Goal: Navigation & Orientation: Find specific page/section

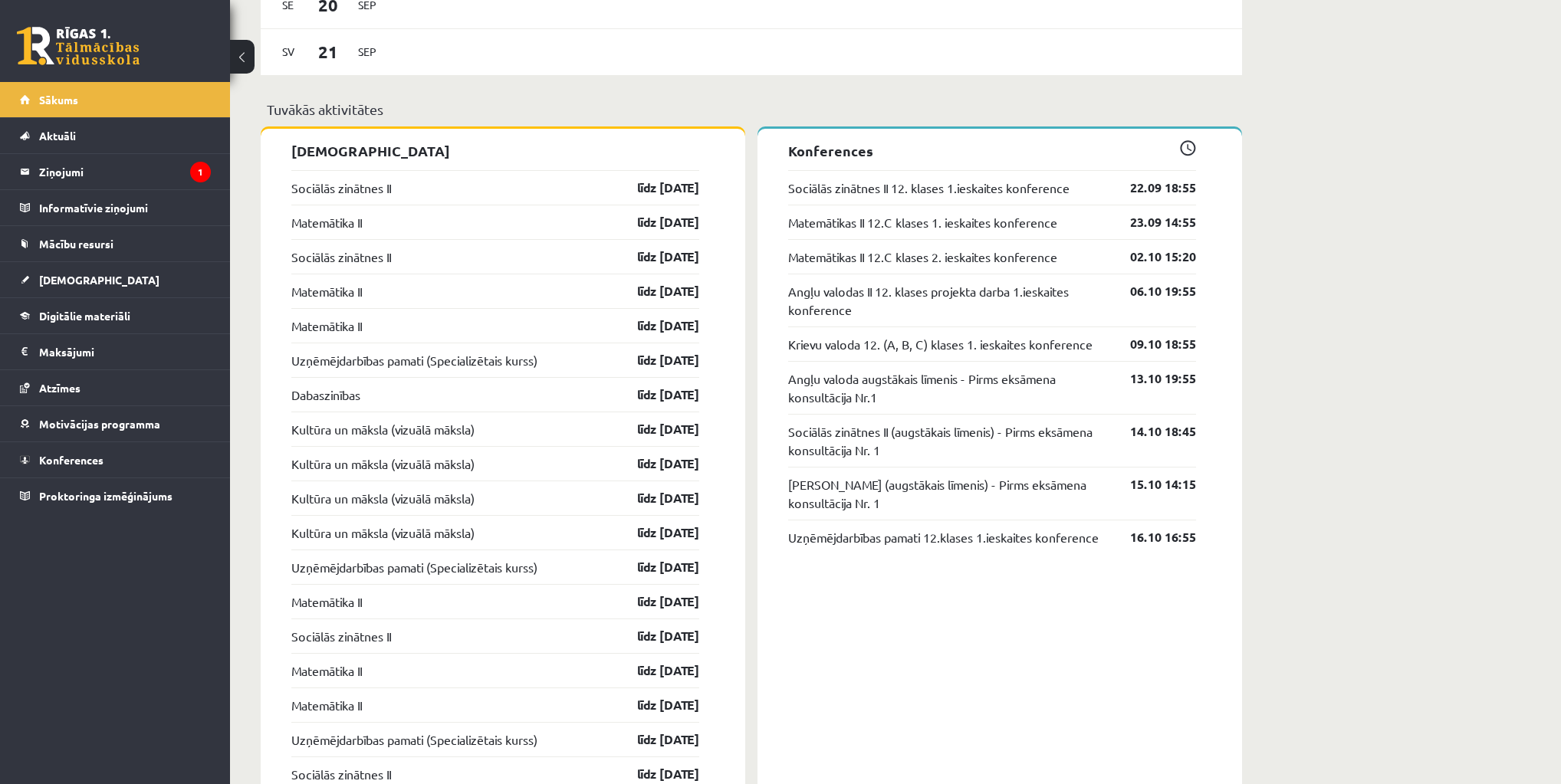
scroll to position [1287, 0]
click at [362, 219] on link "Matemātika II" at bounding box center [326, 221] width 70 height 19
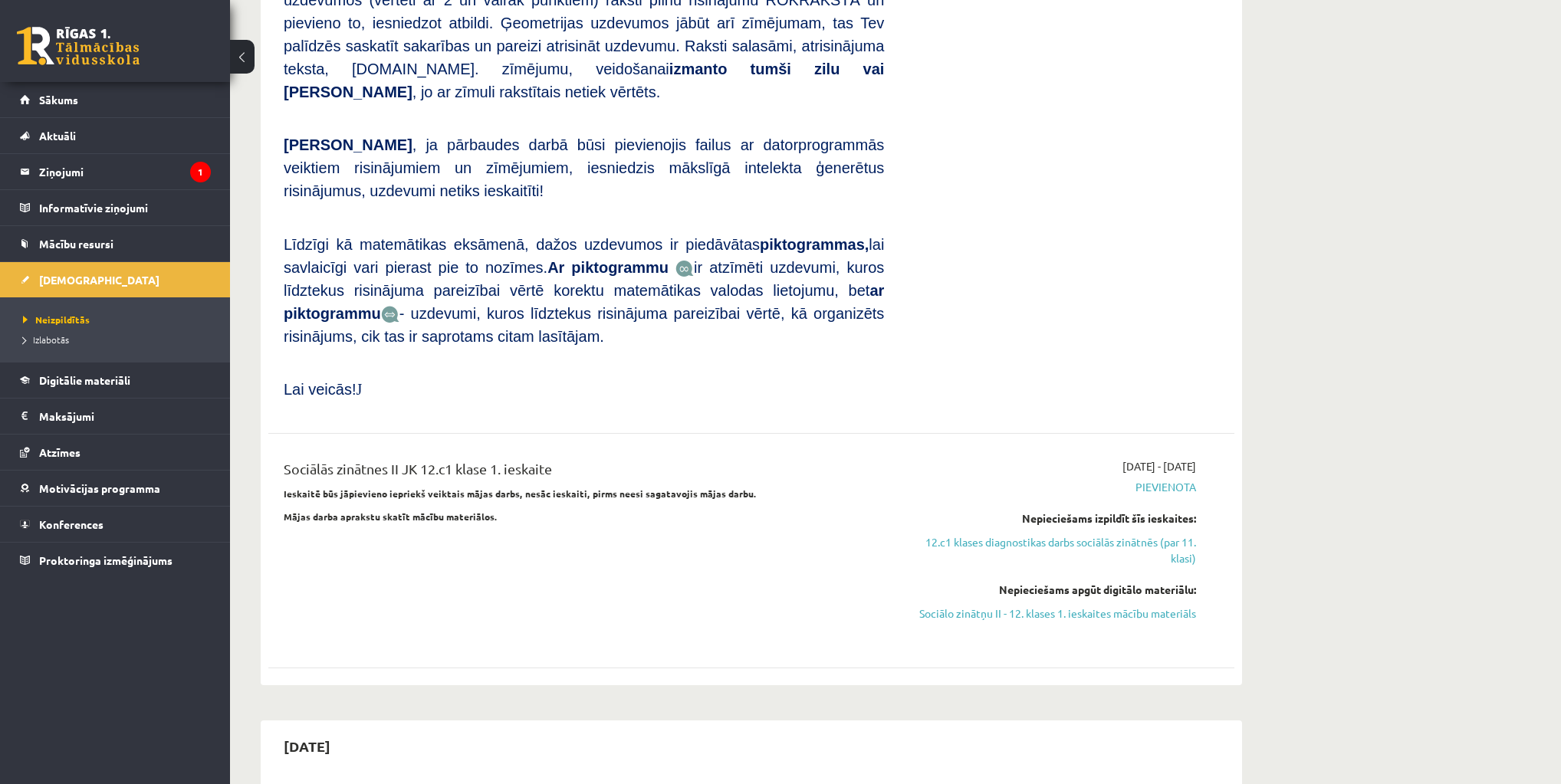
scroll to position [674, 0]
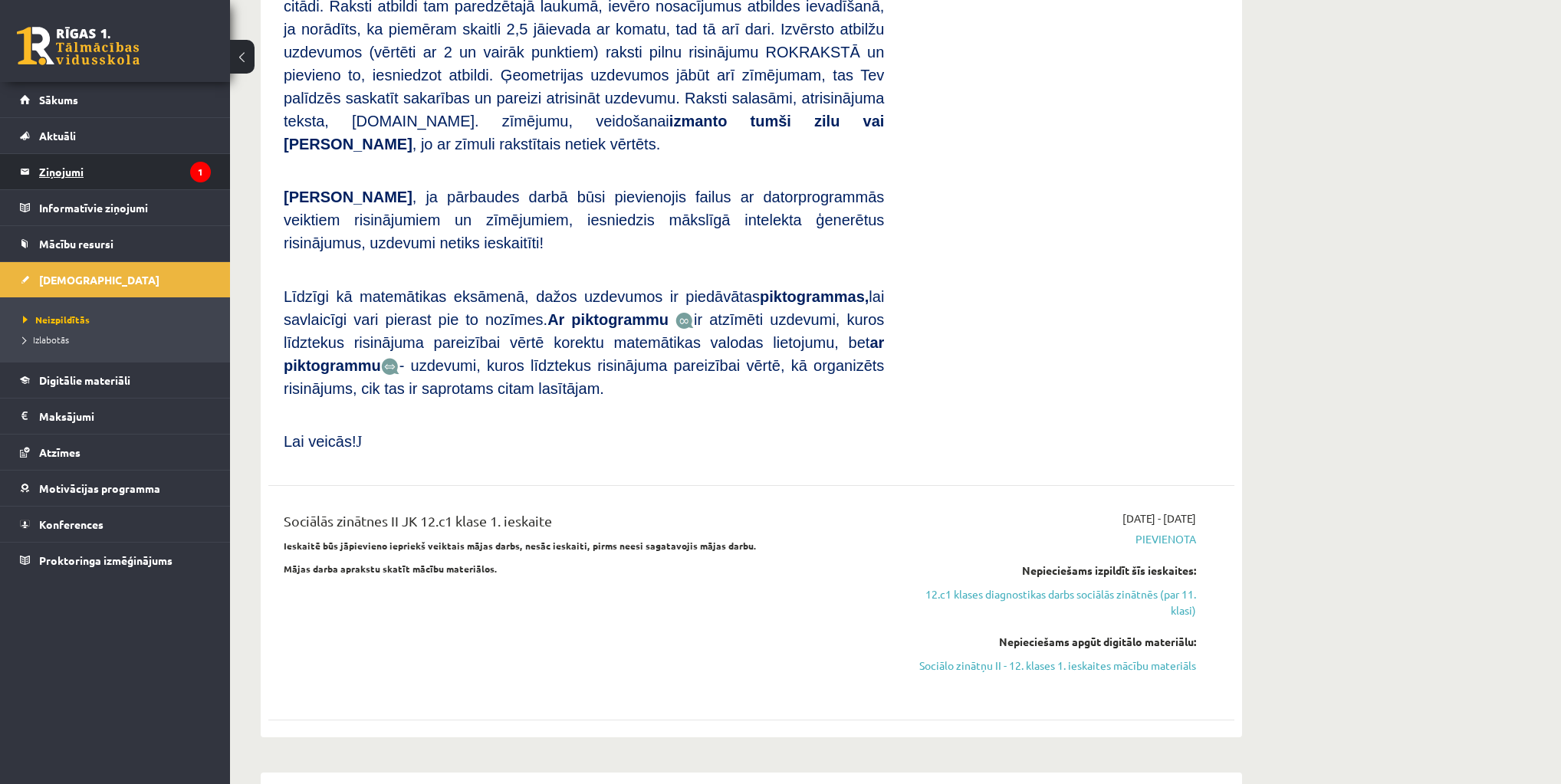
click at [74, 170] on legend "Ziņojumi 1" at bounding box center [125, 171] width 171 height 36
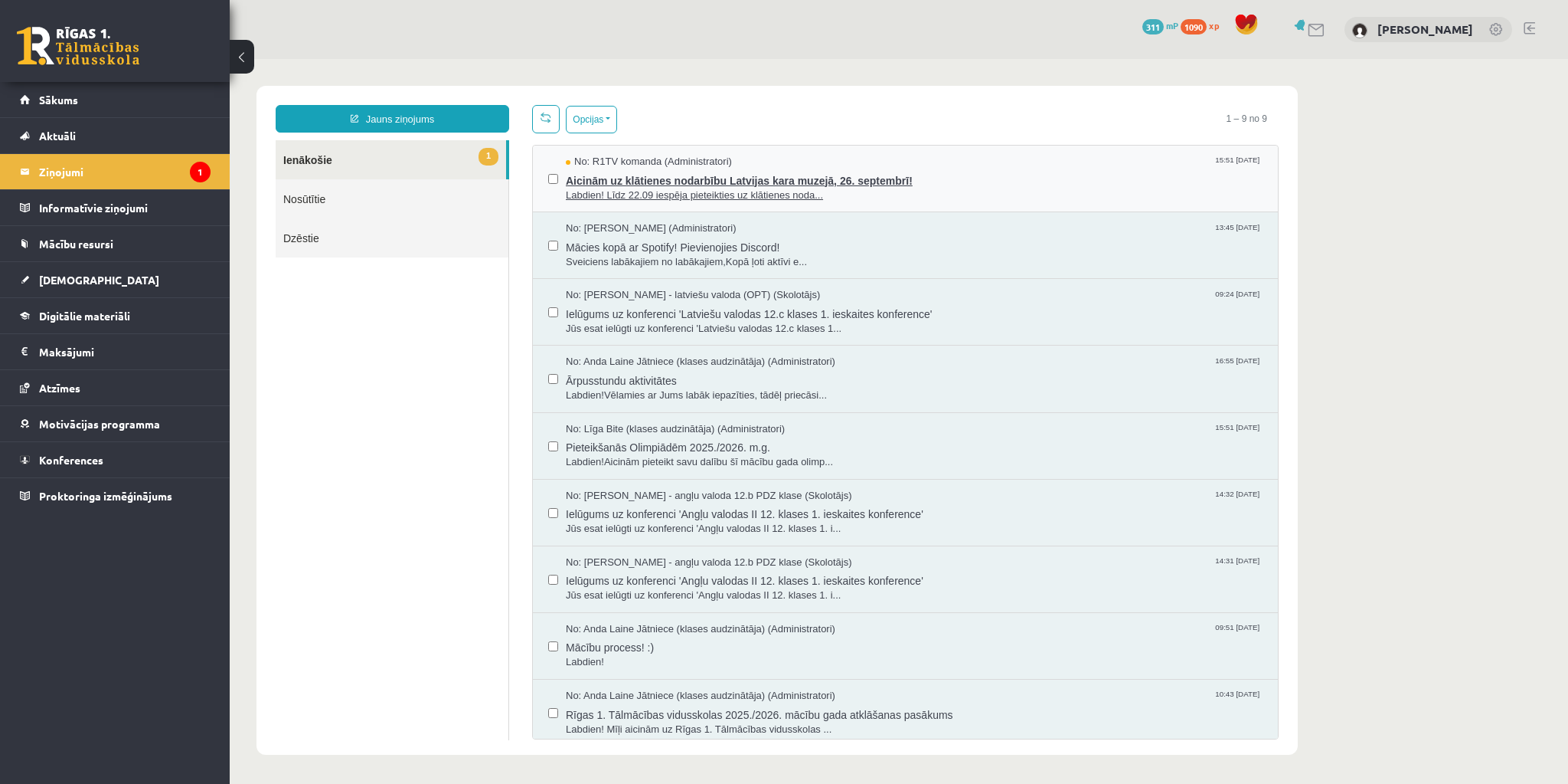
click at [687, 194] on span "Labdien! Līdz 22.09 iespēja pieteikties uz klātienes noda..." at bounding box center [915, 196] width 696 height 15
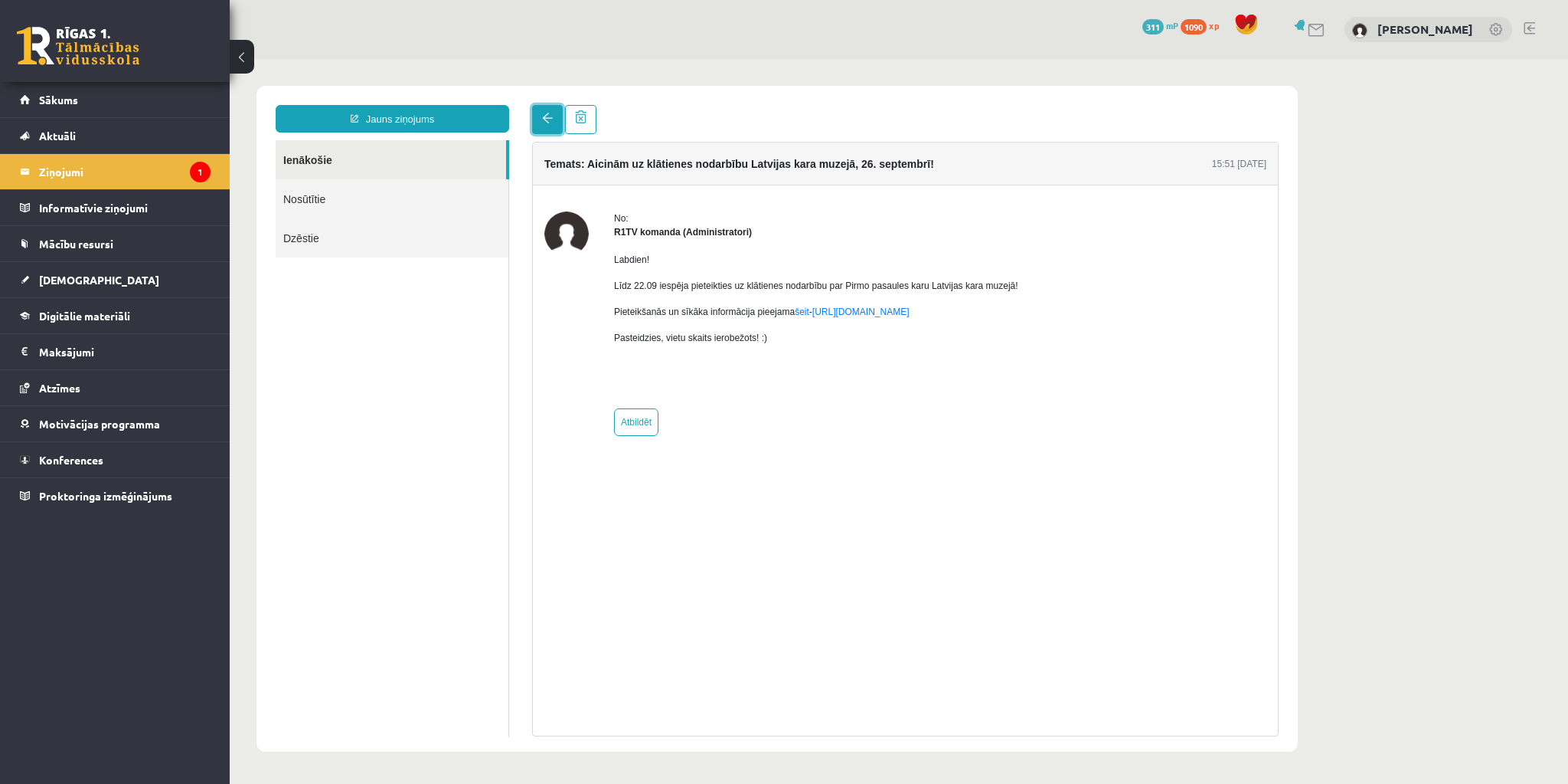
click at [542, 116] on span at bounding box center [547, 117] width 10 height 10
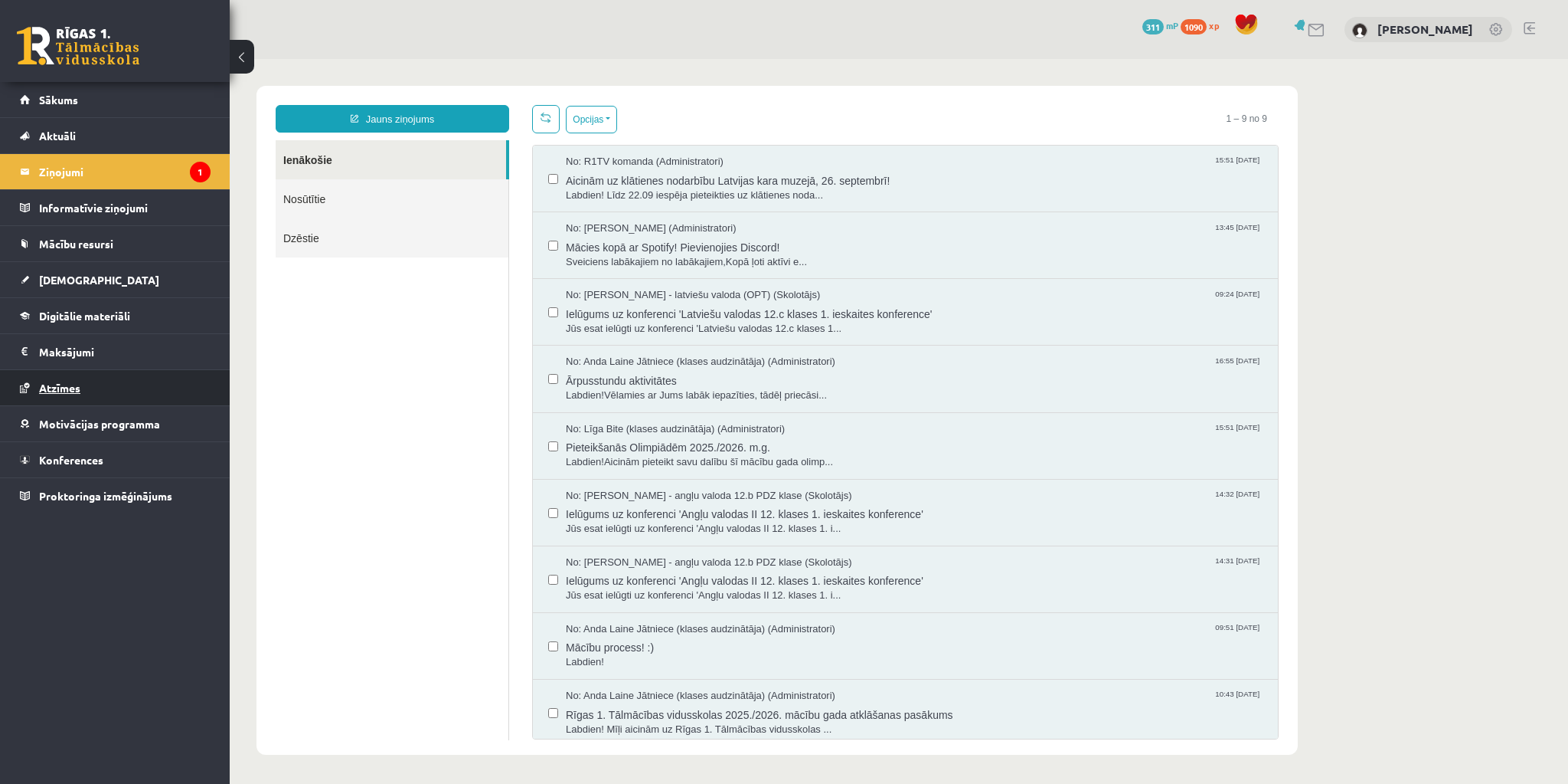
click at [66, 387] on span "Atzīmes" at bounding box center [60, 388] width 41 height 14
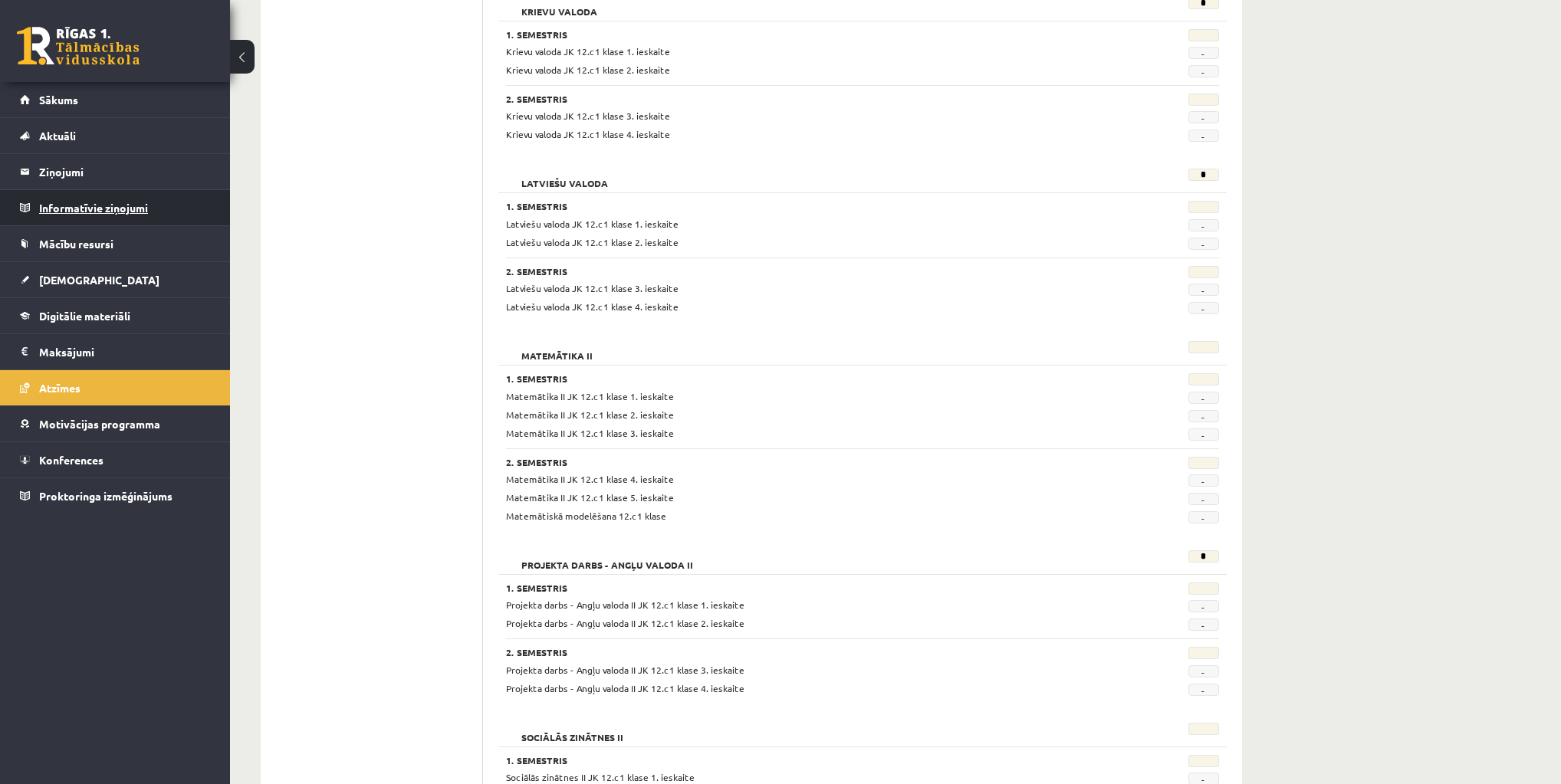
scroll to position [170, 0]
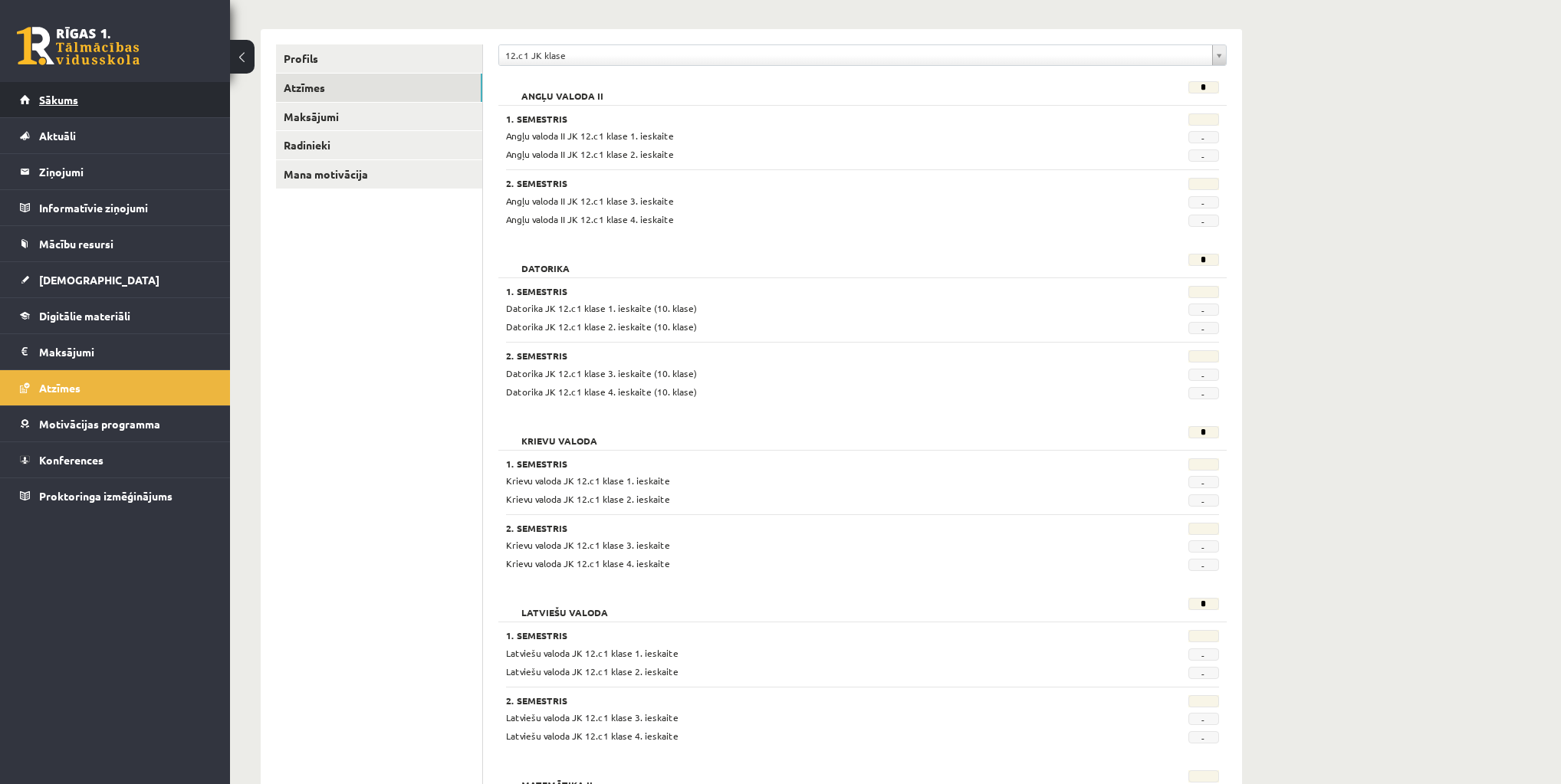
click at [76, 92] on link "Sākums" at bounding box center [115, 100] width 191 height 36
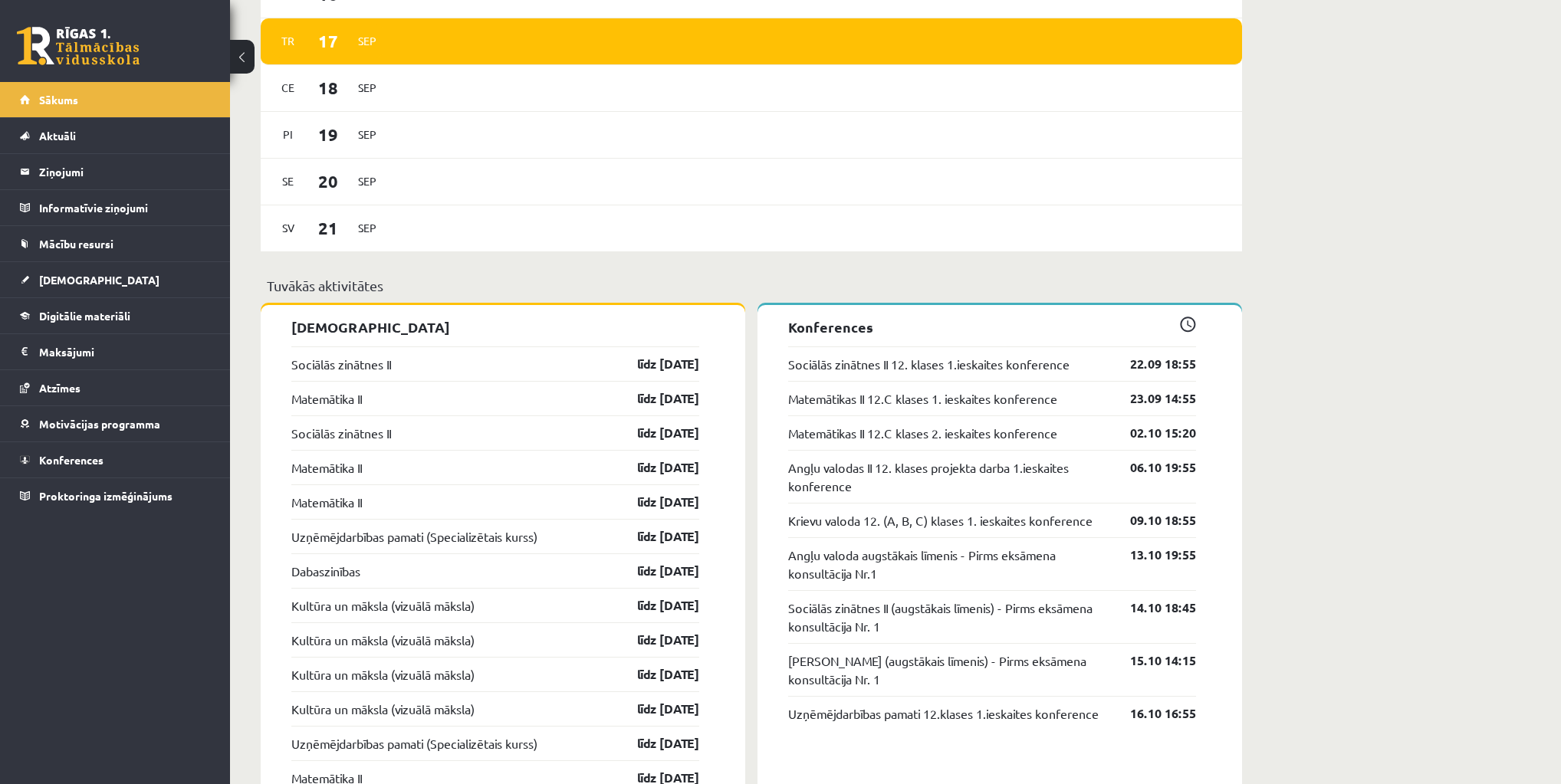
scroll to position [1287, 0]
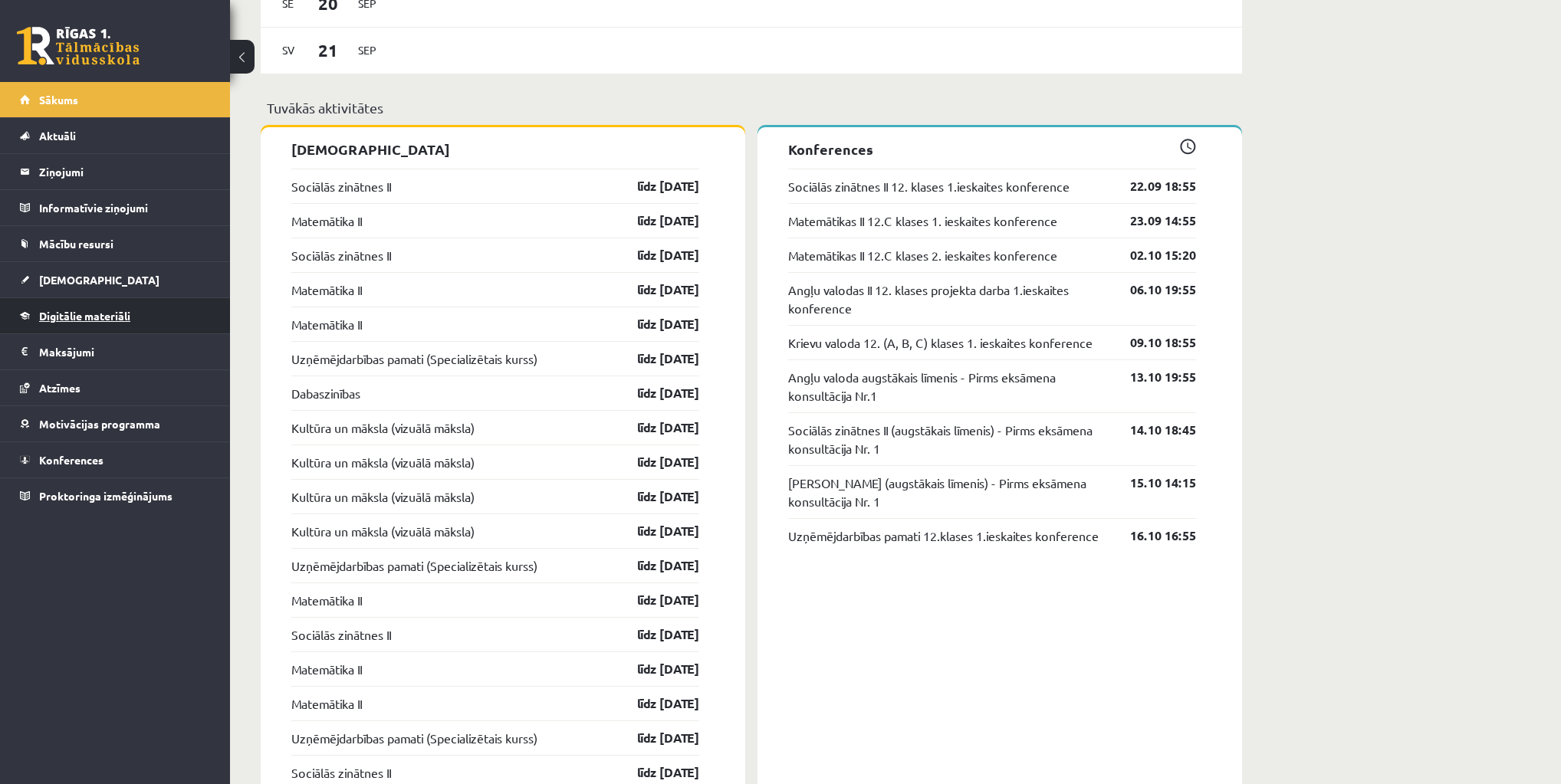
click at [94, 313] on span "Digitālie materiāli" at bounding box center [84, 316] width 91 height 14
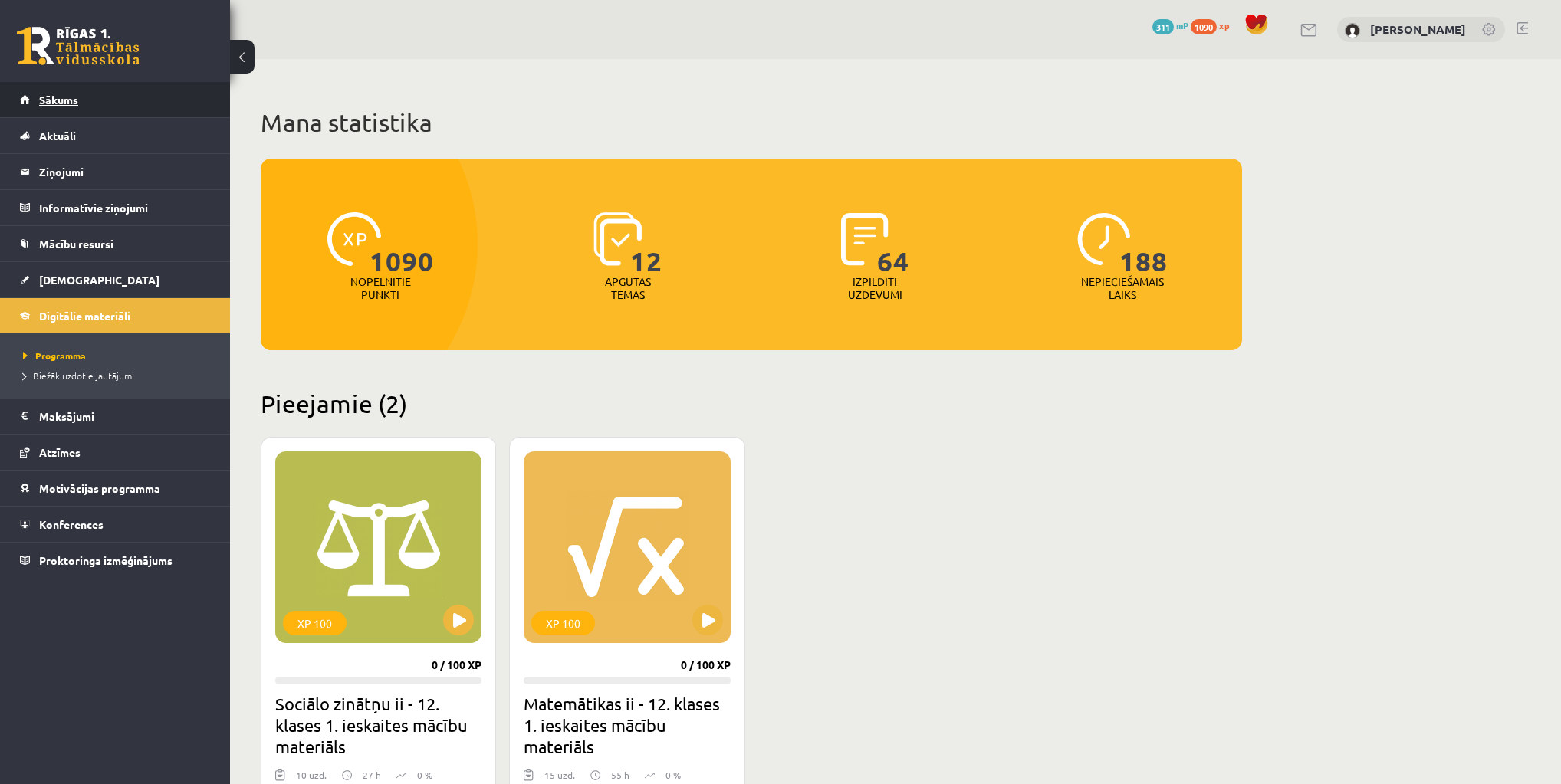
click at [72, 102] on span "Sākums" at bounding box center [59, 99] width 39 height 14
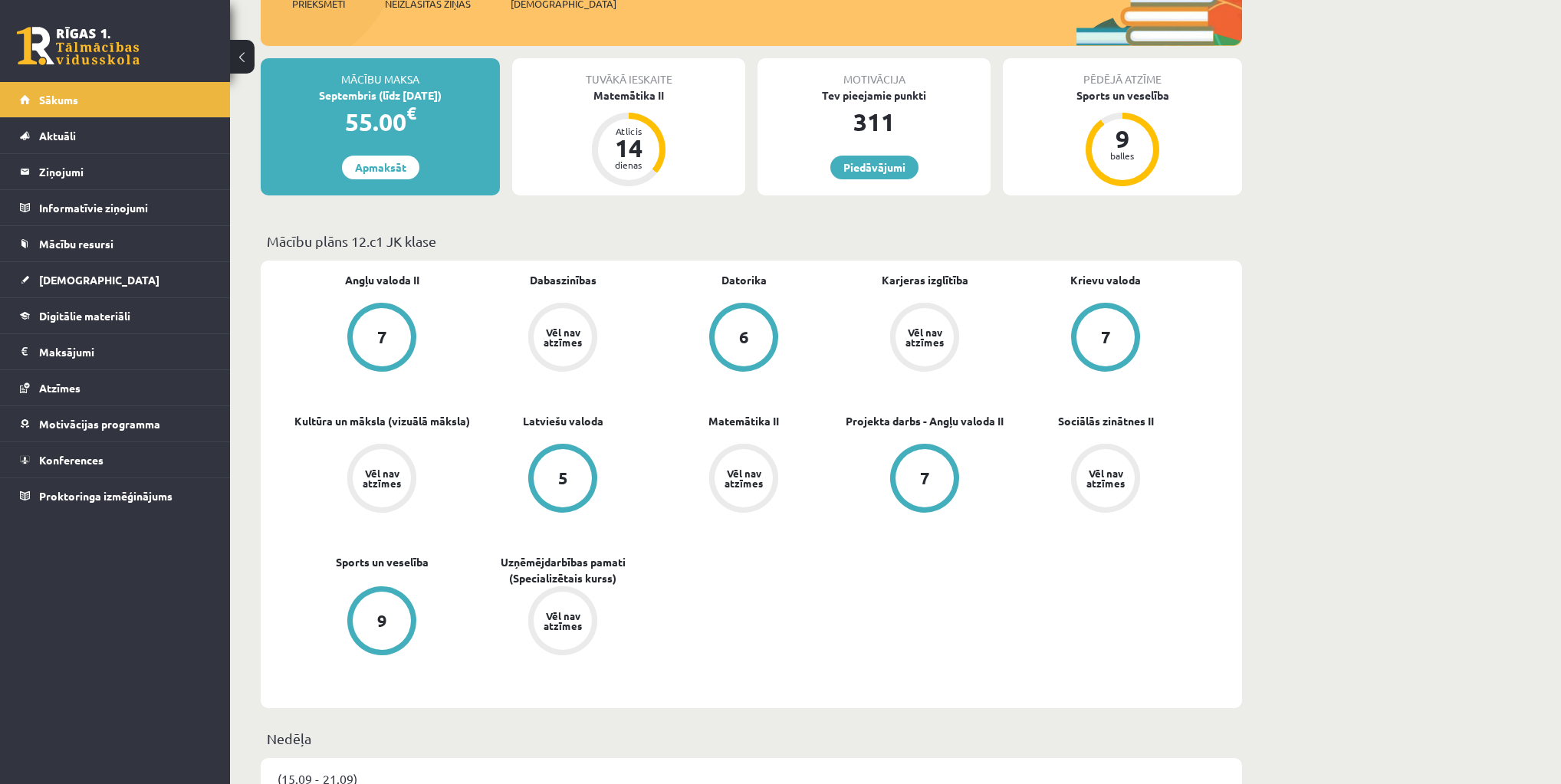
scroll to position [598, 0]
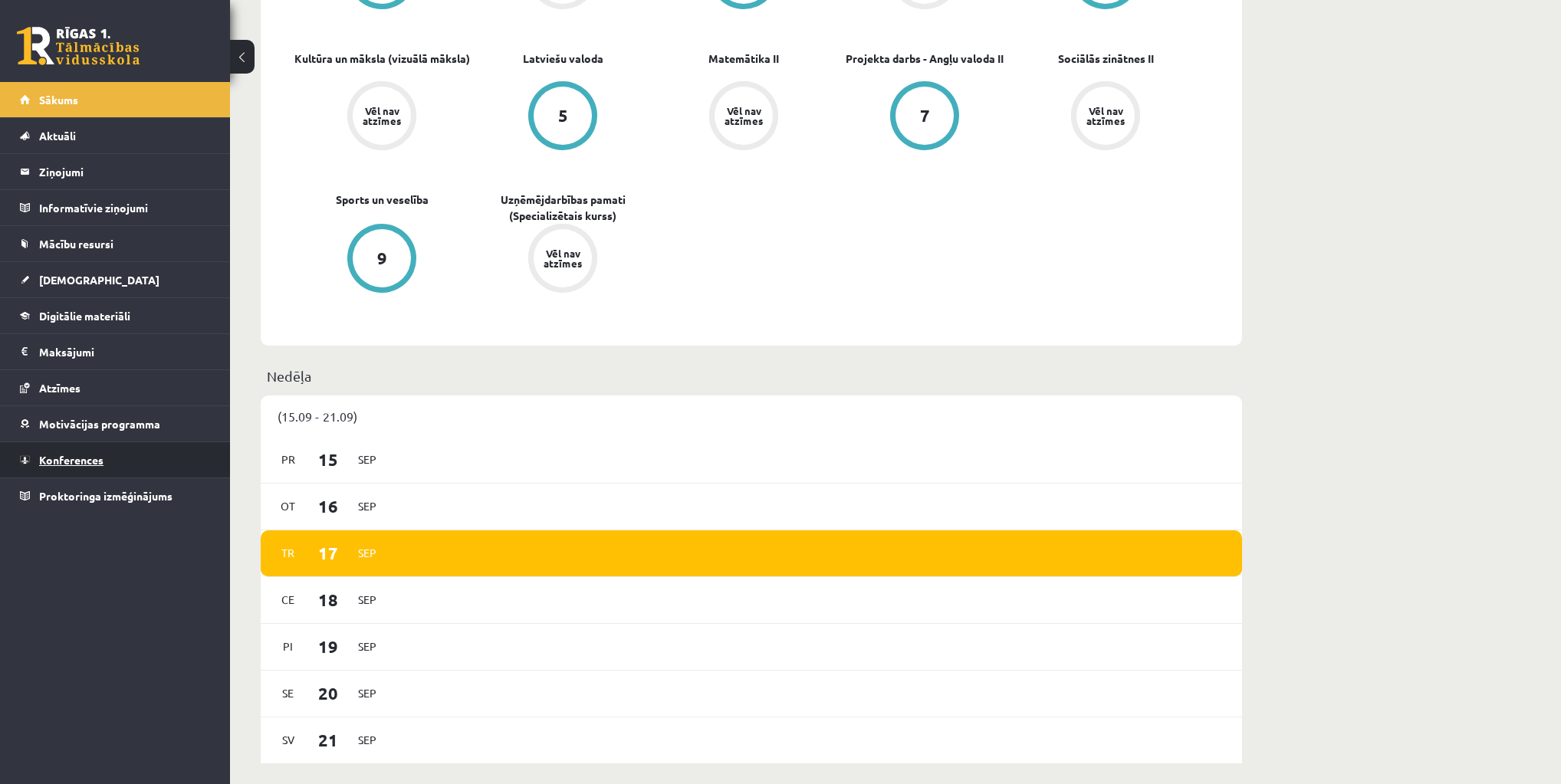
click at [126, 463] on link "Konferences" at bounding box center [115, 460] width 191 height 36
